Goal: Navigation & Orientation: Find specific page/section

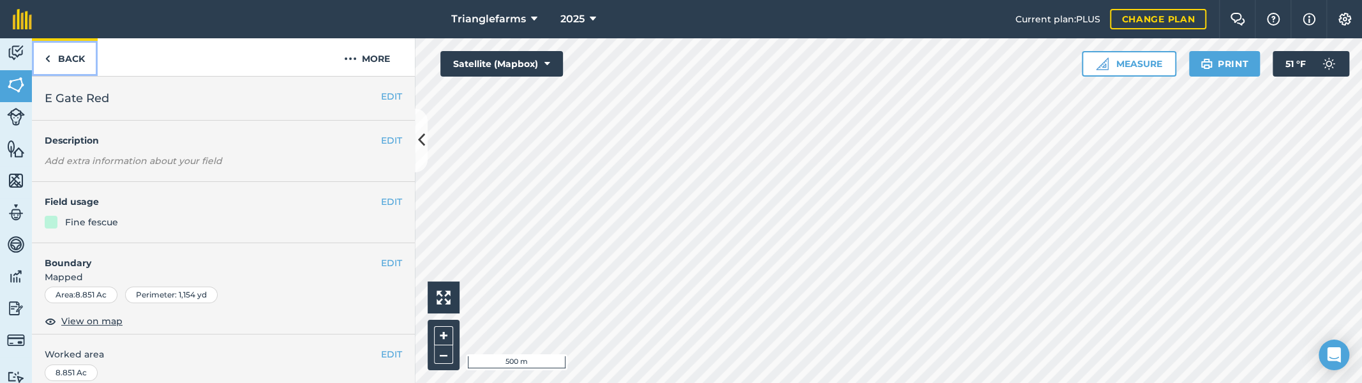
click at [67, 59] on link "Back" at bounding box center [65, 57] width 66 height 38
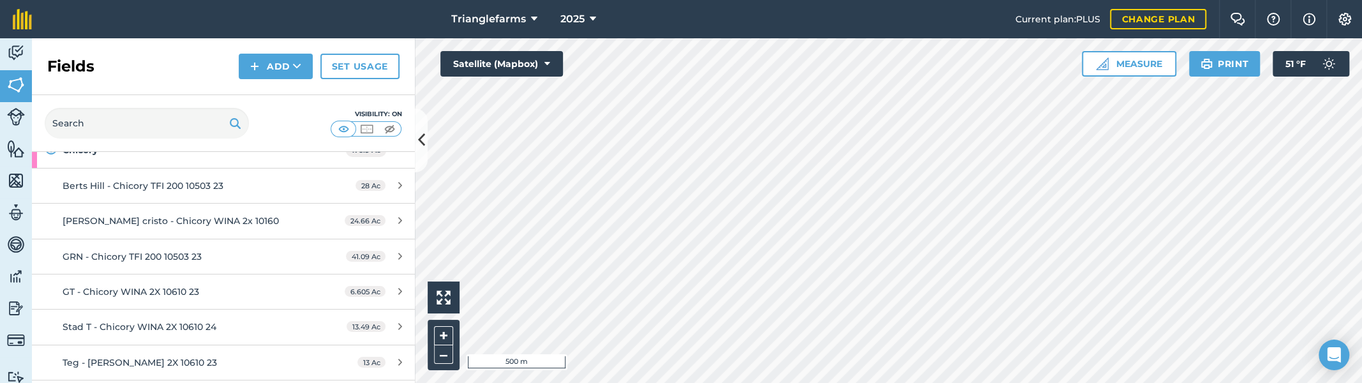
scroll to position [115, 0]
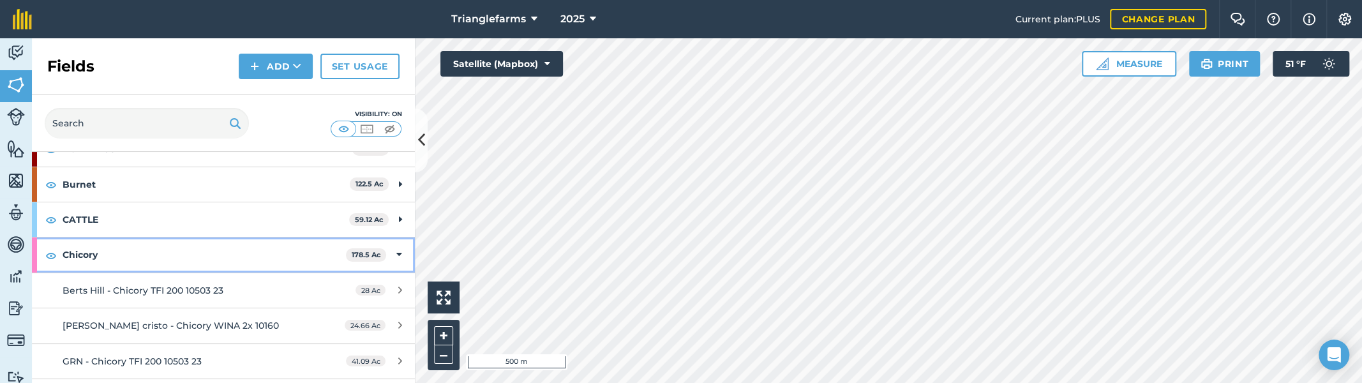
click at [36, 253] on div at bounding box center [34, 254] width 5 height 34
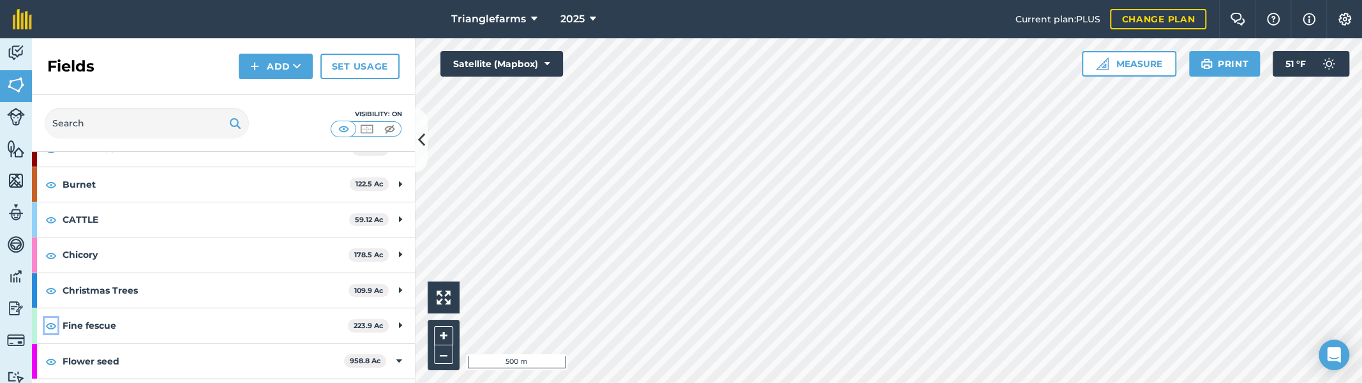
click at [45, 327] on img at bounding box center [50, 325] width 11 height 15
click at [46, 325] on img at bounding box center [50, 325] width 11 height 15
click at [40, 325] on div "Fine fescue 223.9 Ac" at bounding box center [223, 325] width 383 height 34
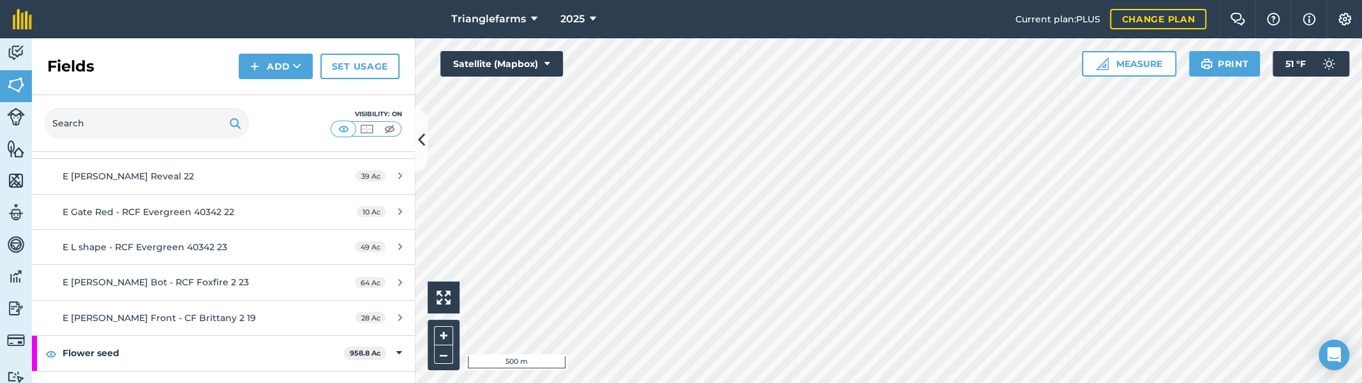
scroll to position [313, 0]
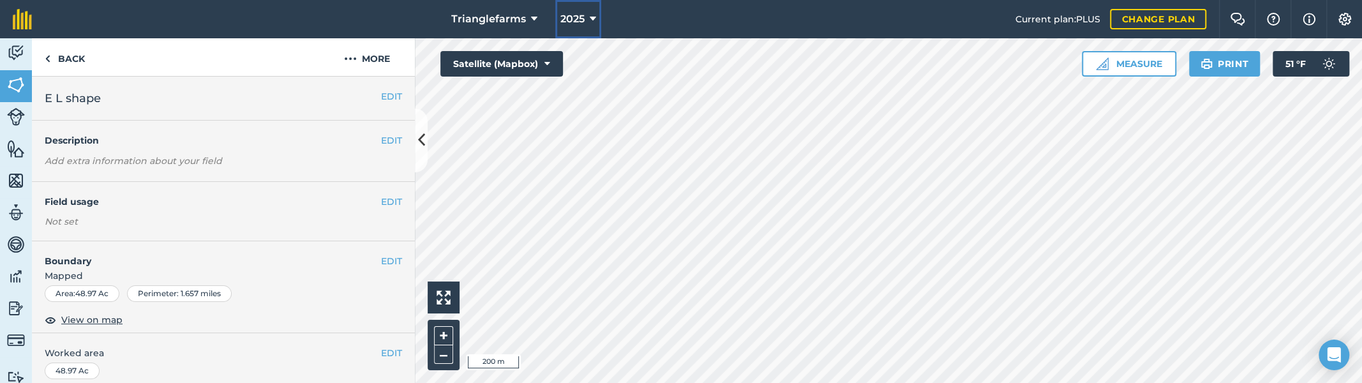
click at [567, 17] on span "2025" at bounding box center [572, 18] width 24 height 15
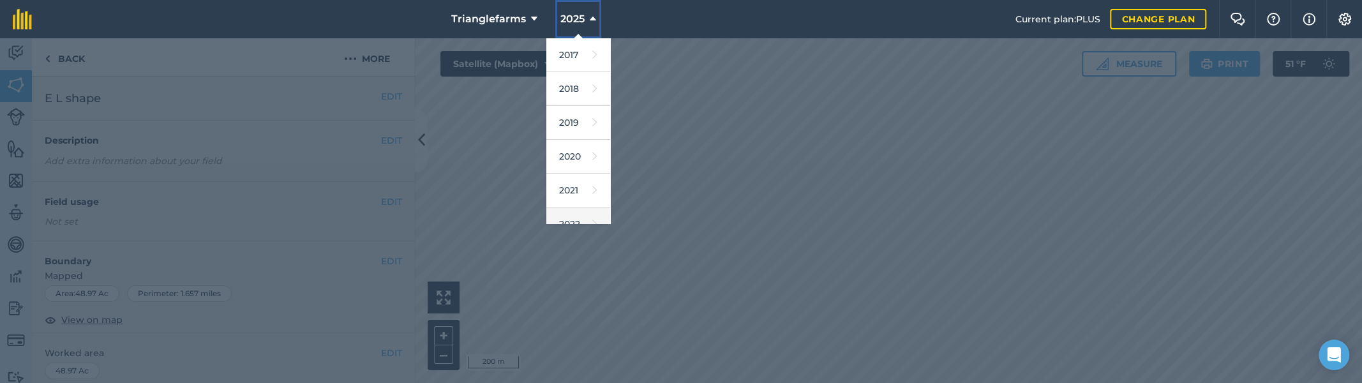
scroll to position [174, 0]
click at [561, 180] on link "2026" at bounding box center [578, 186] width 64 height 34
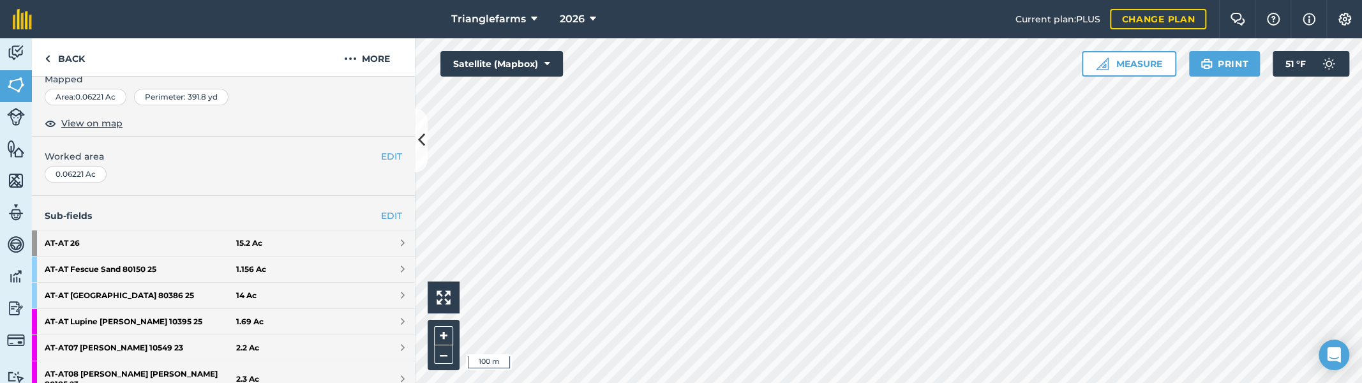
scroll to position [348, 0]
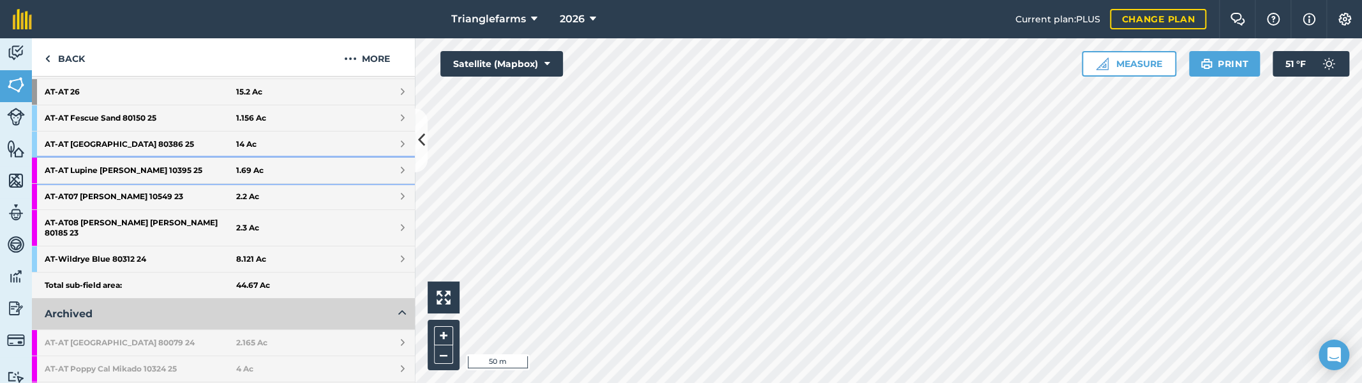
click at [134, 172] on strong "AT - AT Lupine [PERSON_NAME] 10395 25" at bounding box center [140, 171] width 191 height 26
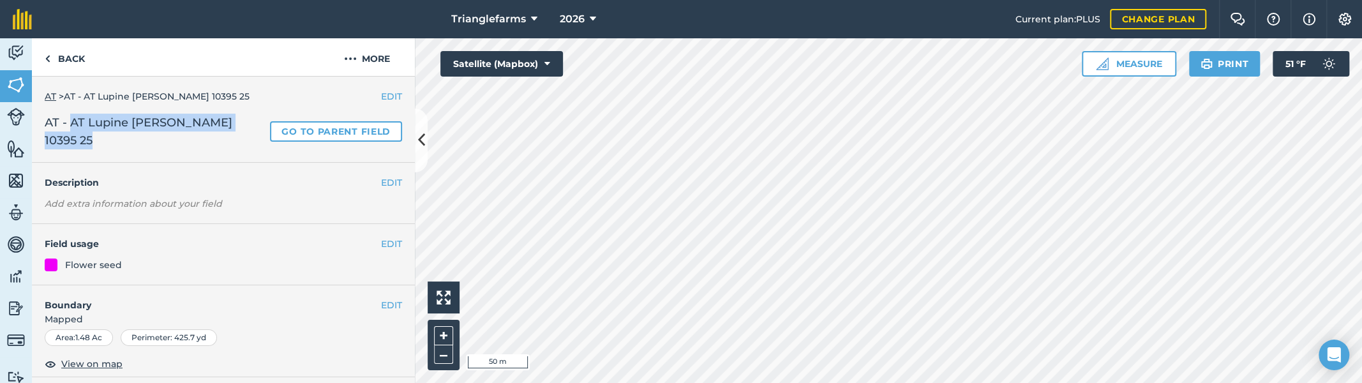
drag, startPoint x: 82, startPoint y: 142, endPoint x: 71, endPoint y: 121, distance: 23.1
click at [71, 121] on span "AT - AT Lupine [PERSON_NAME] 10395 25" at bounding box center [155, 132] width 220 height 36
copy span "AT Lupine [PERSON_NAME] 10395 25"
click at [51, 50] on link "Back" at bounding box center [65, 57] width 66 height 38
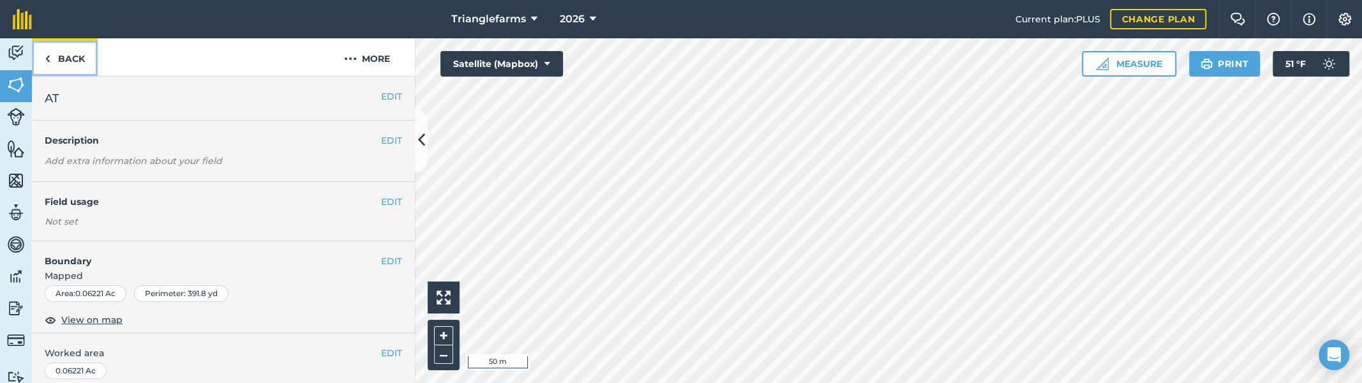
click at [69, 61] on link "Back" at bounding box center [65, 57] width 66 height 38
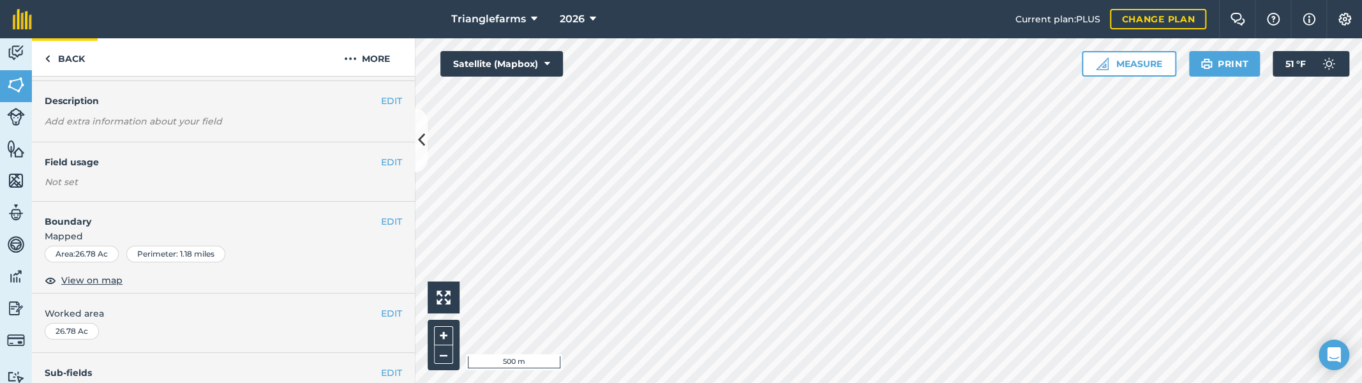
scroll to position [57, 0]
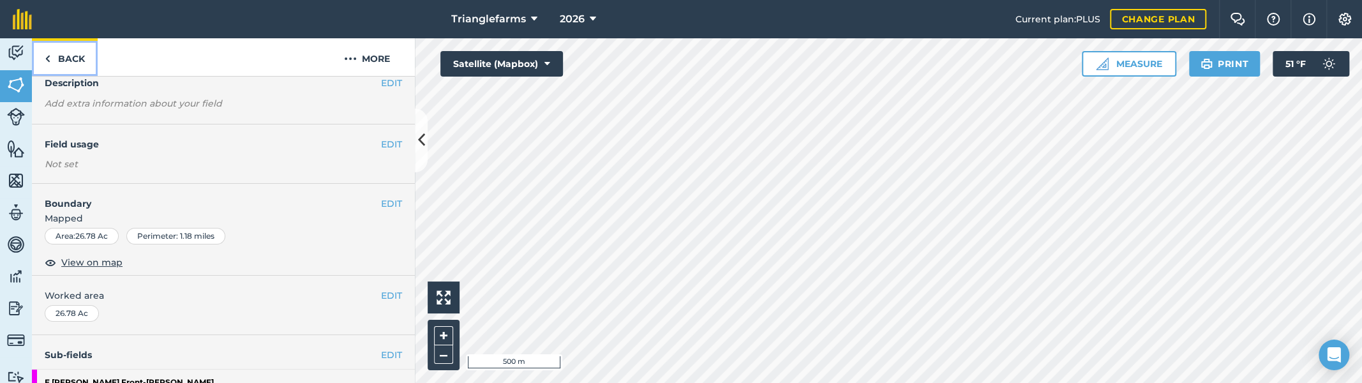
click at [61, 57] on link "Back" at bounding box center [65, 57] width 66 height 38
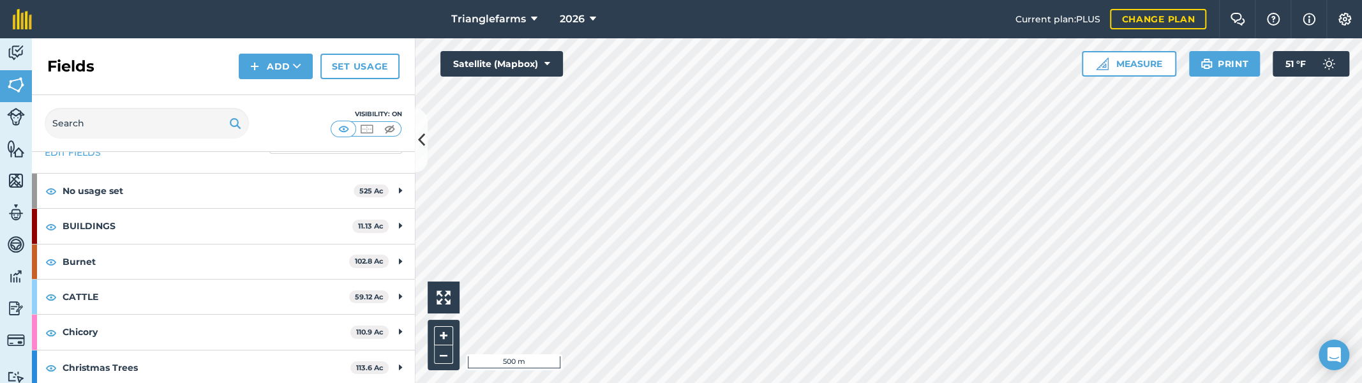
scroll to position [57, 0]
